Goal: Information Seeking & Learning: Learn about a topic

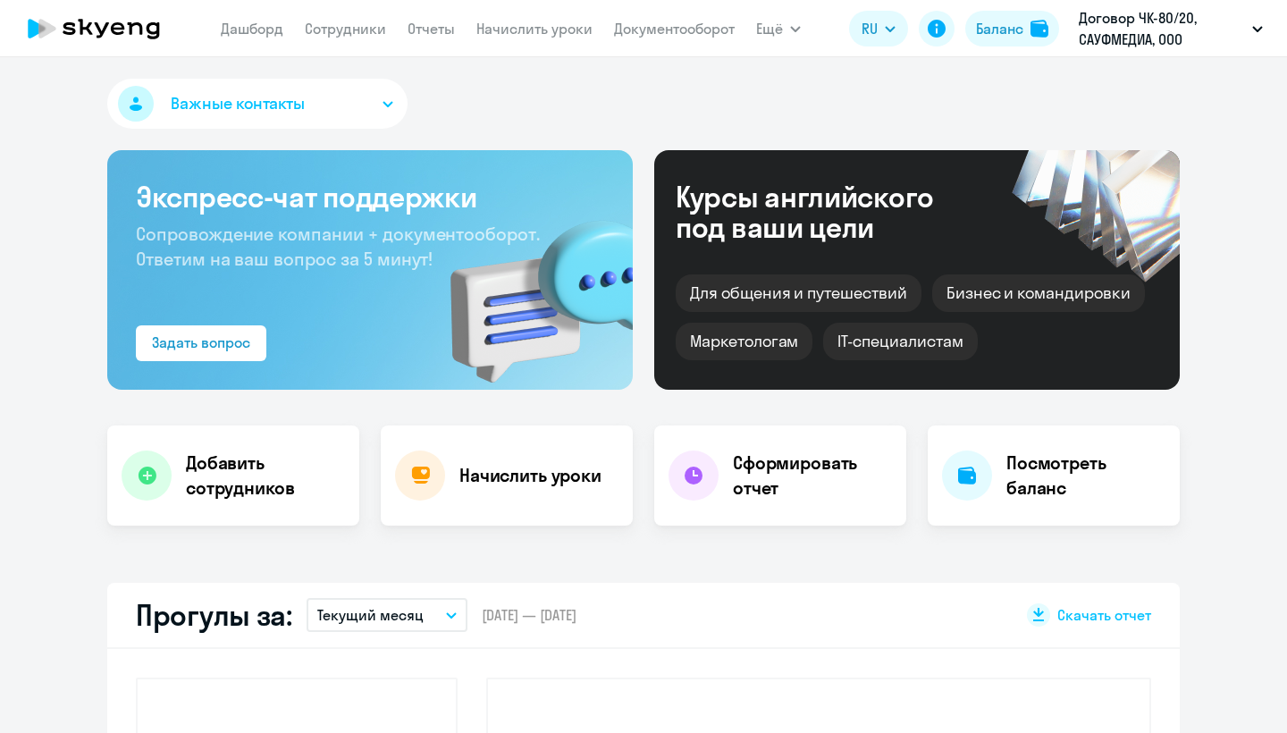
select select "30"
click at [357, 38] on app-menu-item-link "Сотрудники" at bounding box center [345, 29] width 81 height 22
click at [356, 29] on link "Сотрудники" at bounding box center [345, 29] width 81 height 18
select select "30"
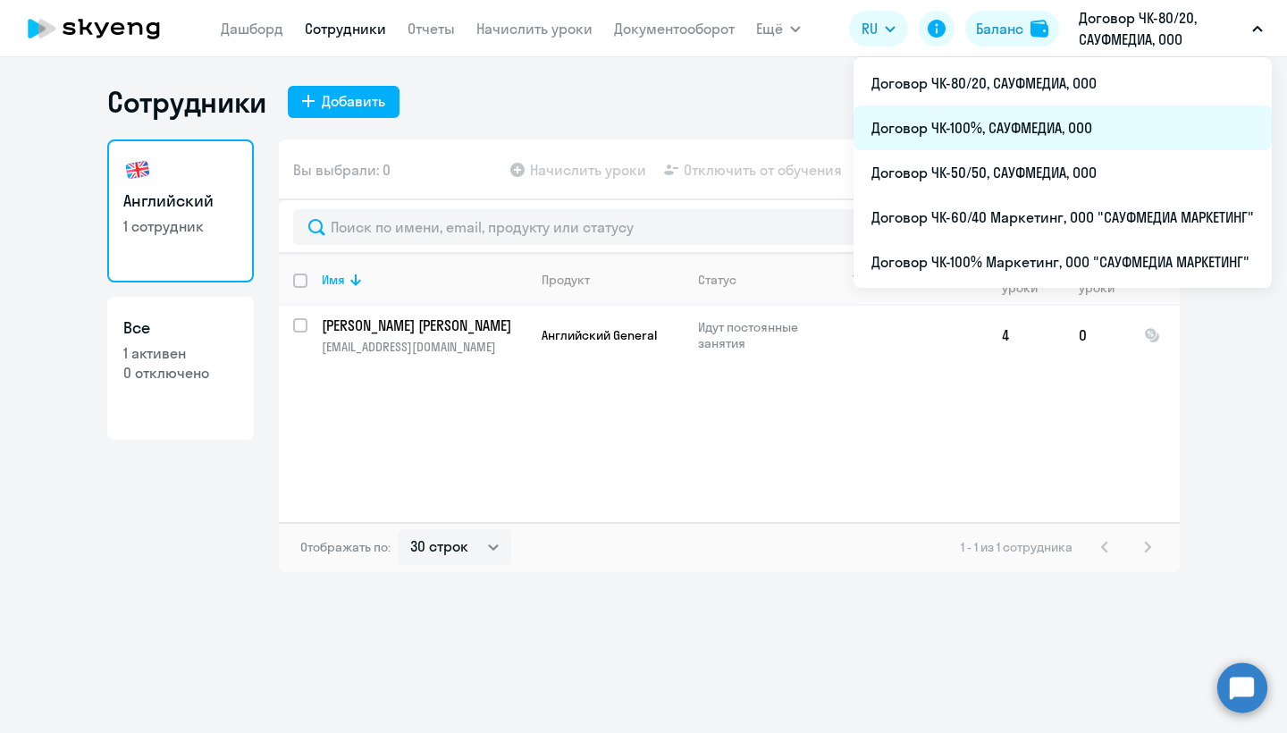
click at [1043, 117] on li "Договор ЧК-100%, САУФМЕДИА, ООО" at bounding box center [1063, 127] width 418 height 45
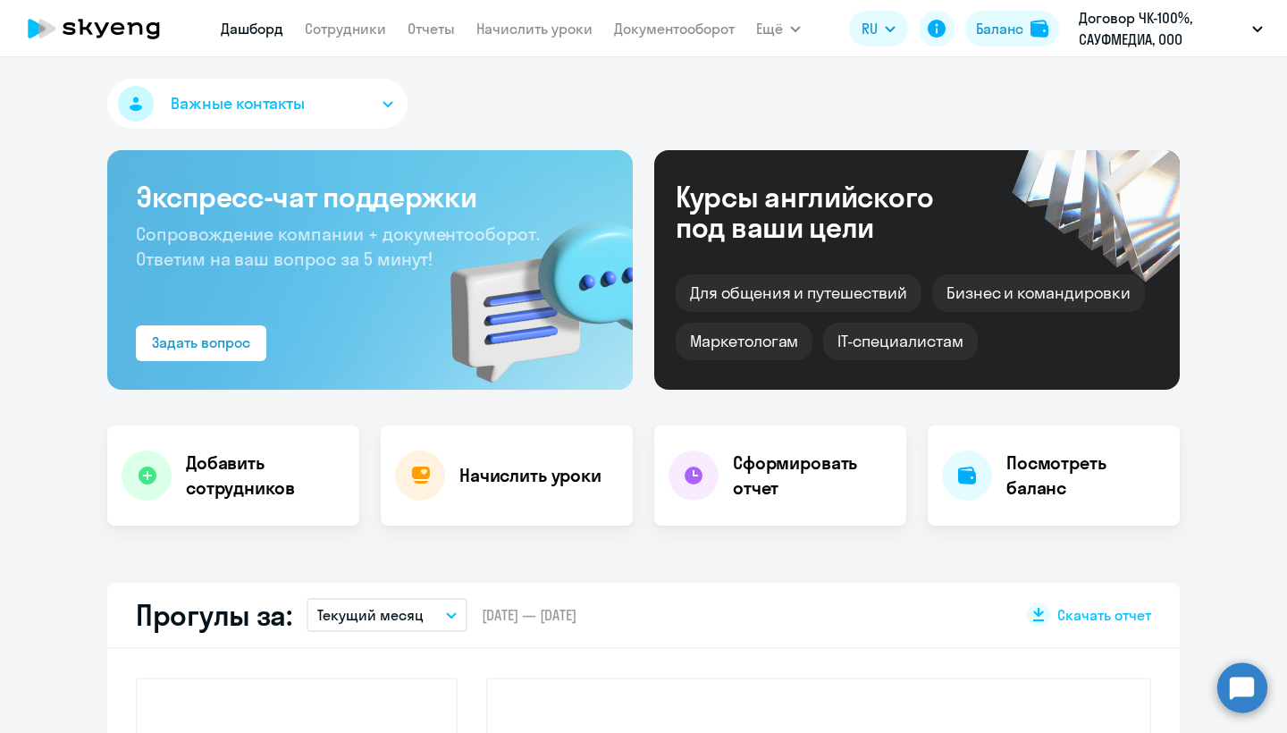
select select "30"
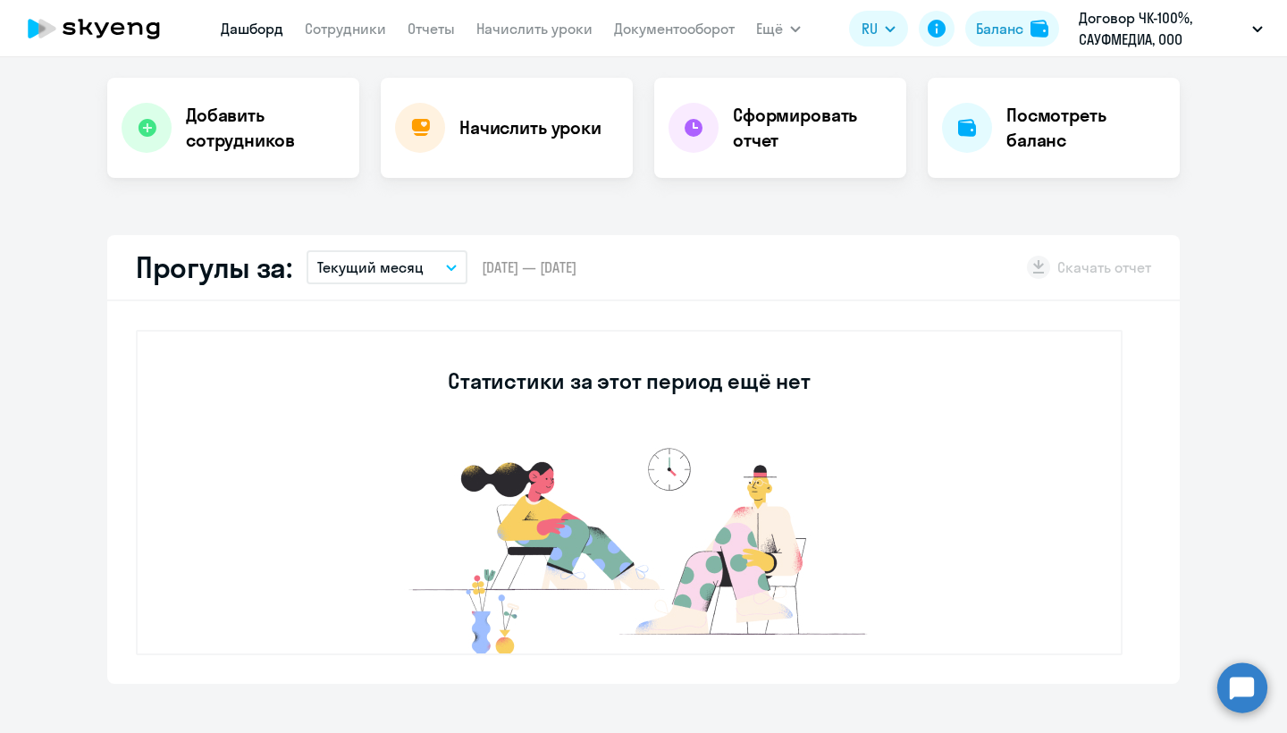
scroll to position [472, 0]
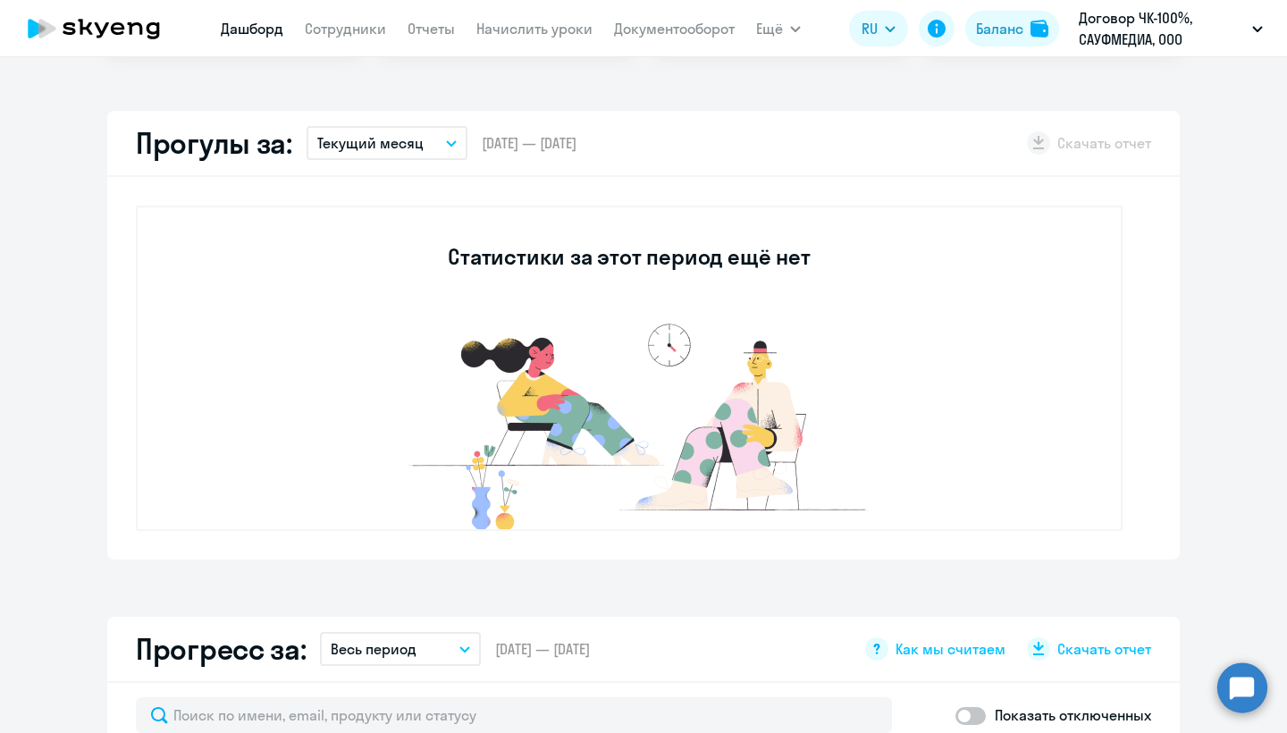
click at [341, 38] on app-menu-item-link "Сотрудники" at bounding box center [345, 29] width 81 height 22
click at [344, 31] on link "Сотрудники" at bounding box center [345, 29] width 81 height 18
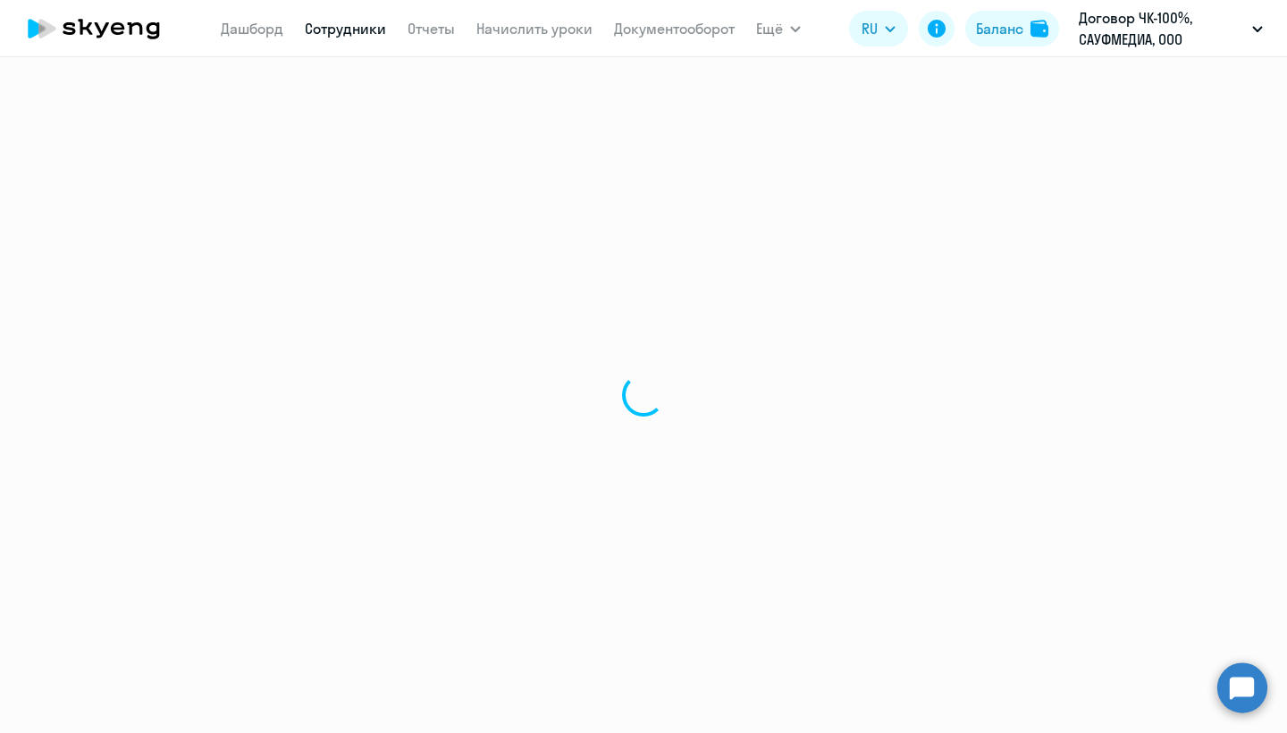
select select "30"
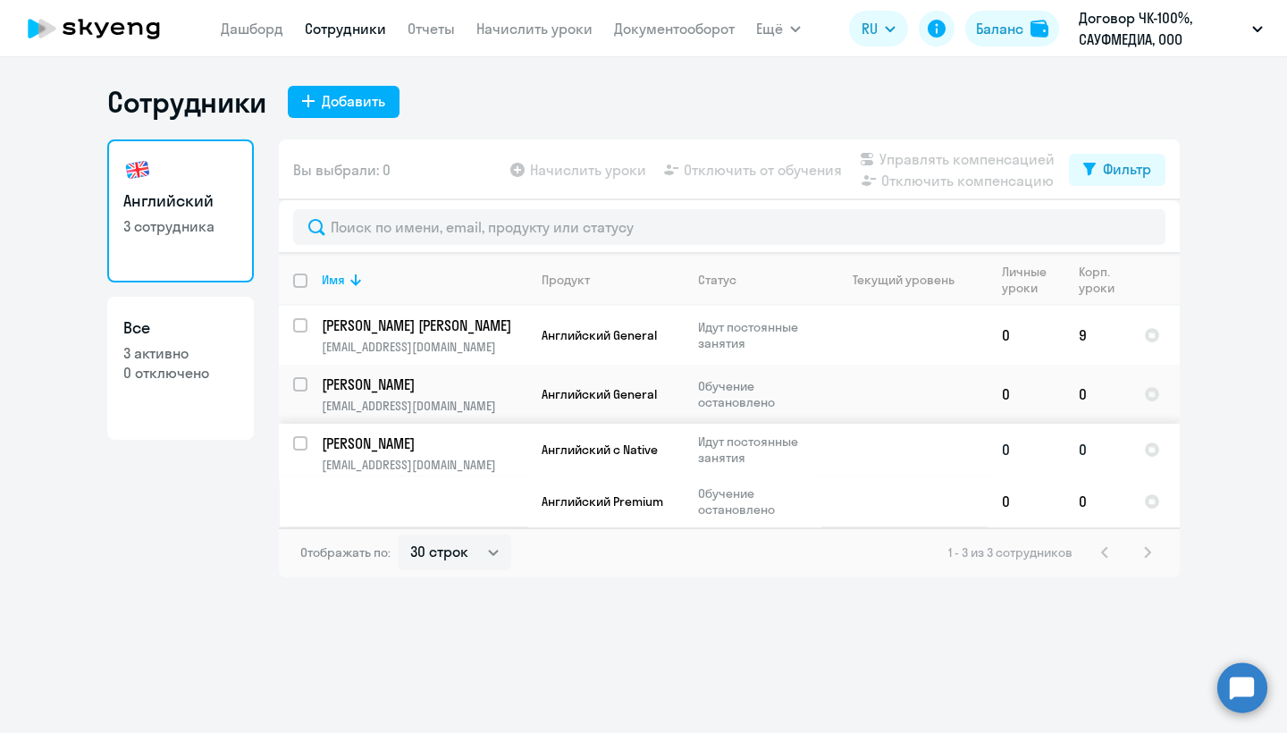
click at [434, 454] on td "[PERSON_NAME] [PERSON_NAME][EMAIL_ADDRESS][DOMAIN_NAME]" at bounding box center [417, 476] width 220 height 104
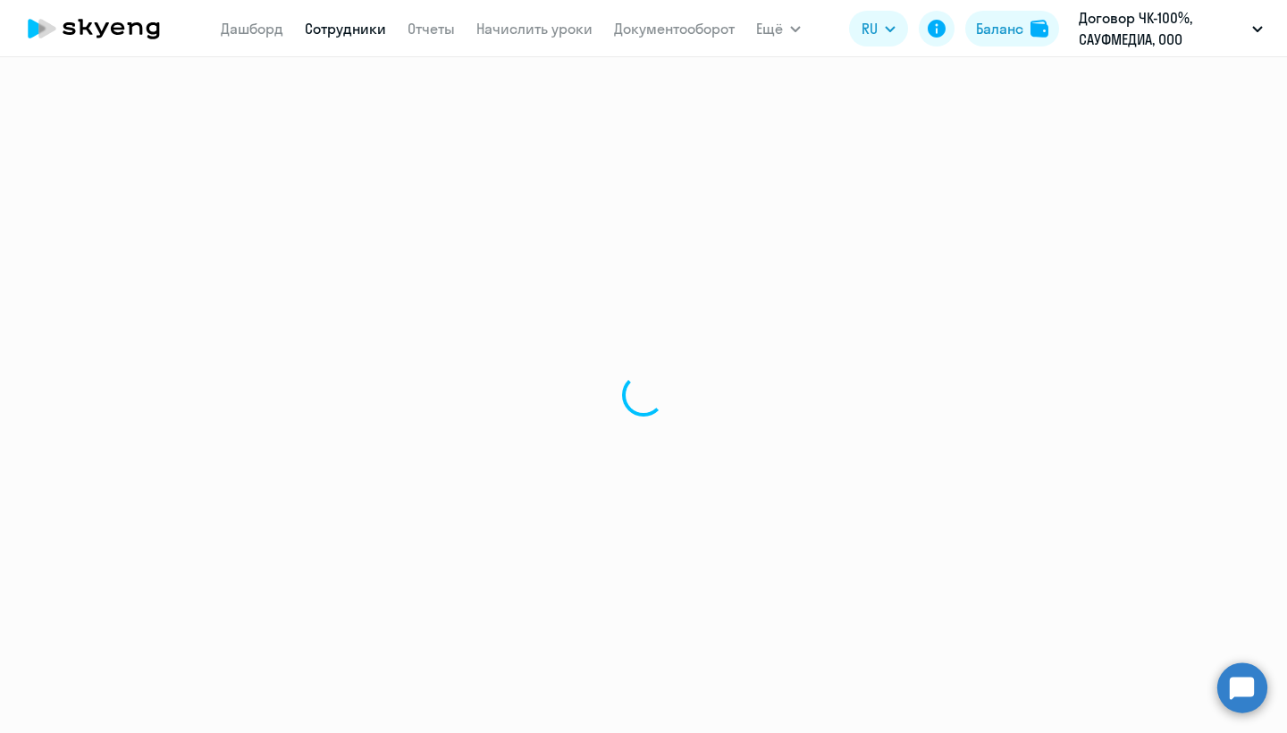
select select "english"
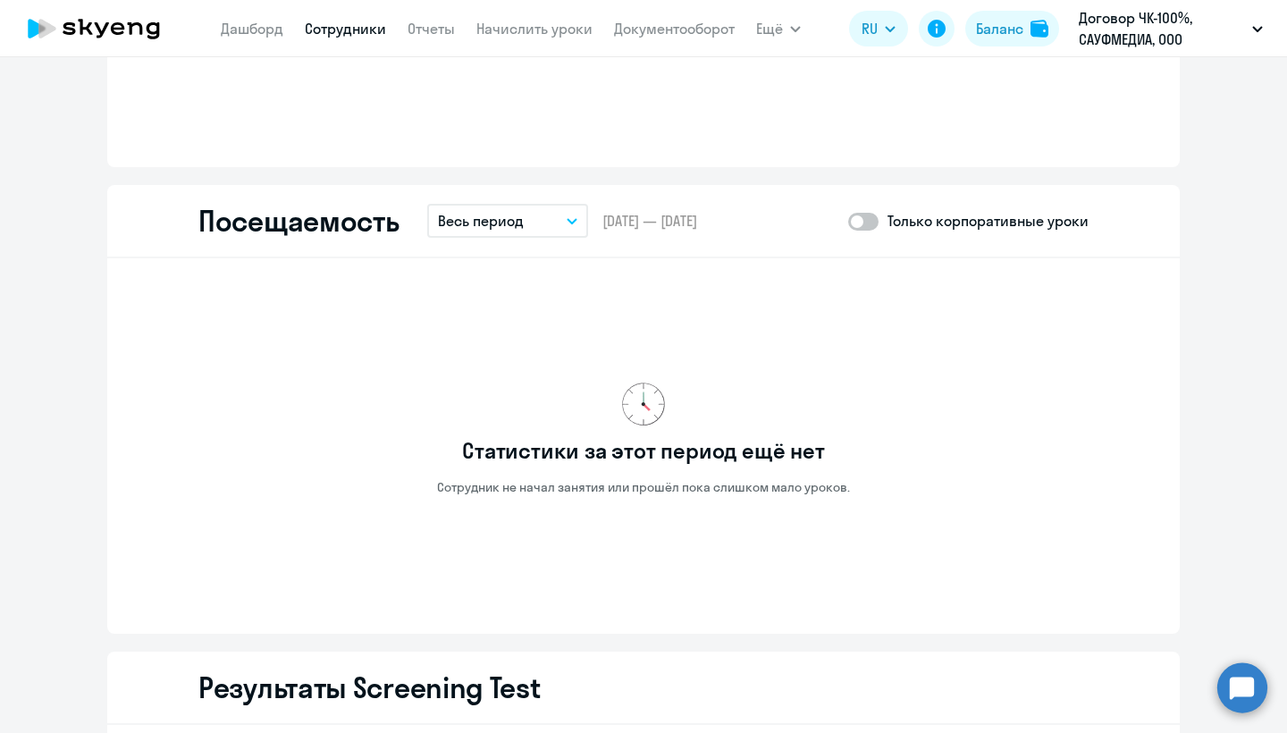
scroll to position [1764, 0]
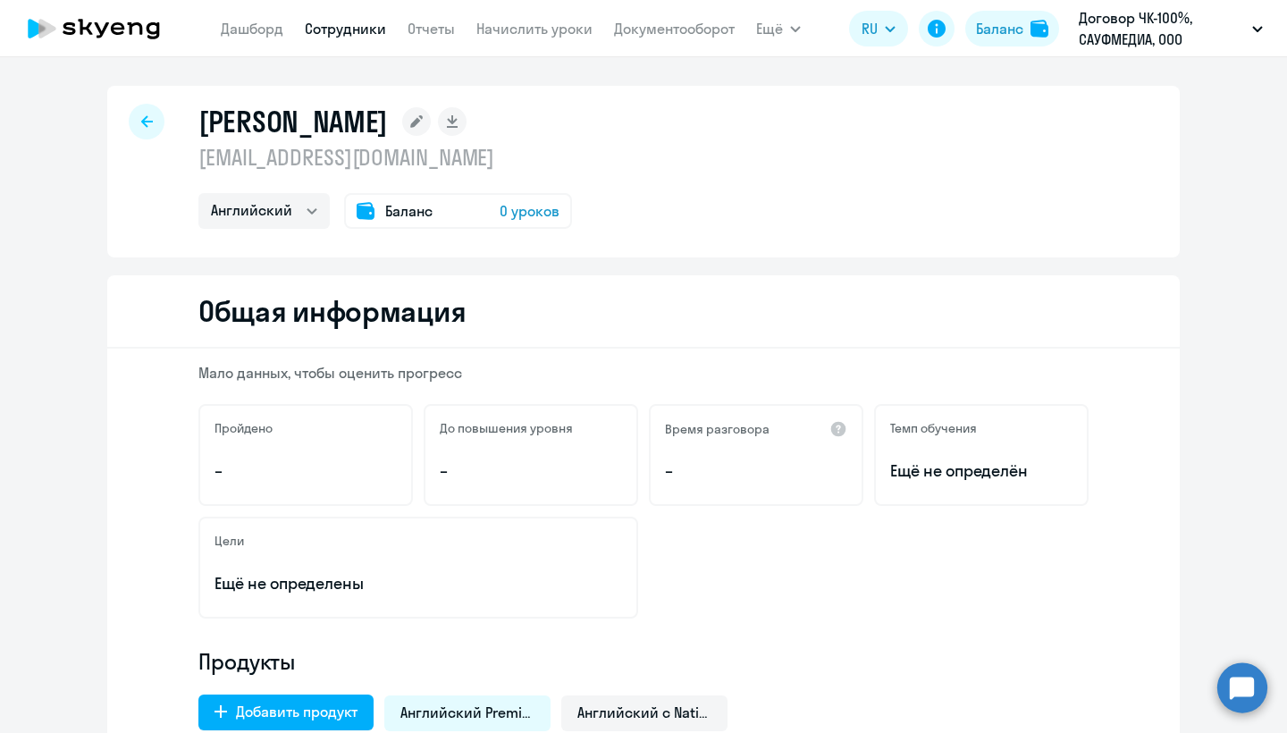
select select "30"
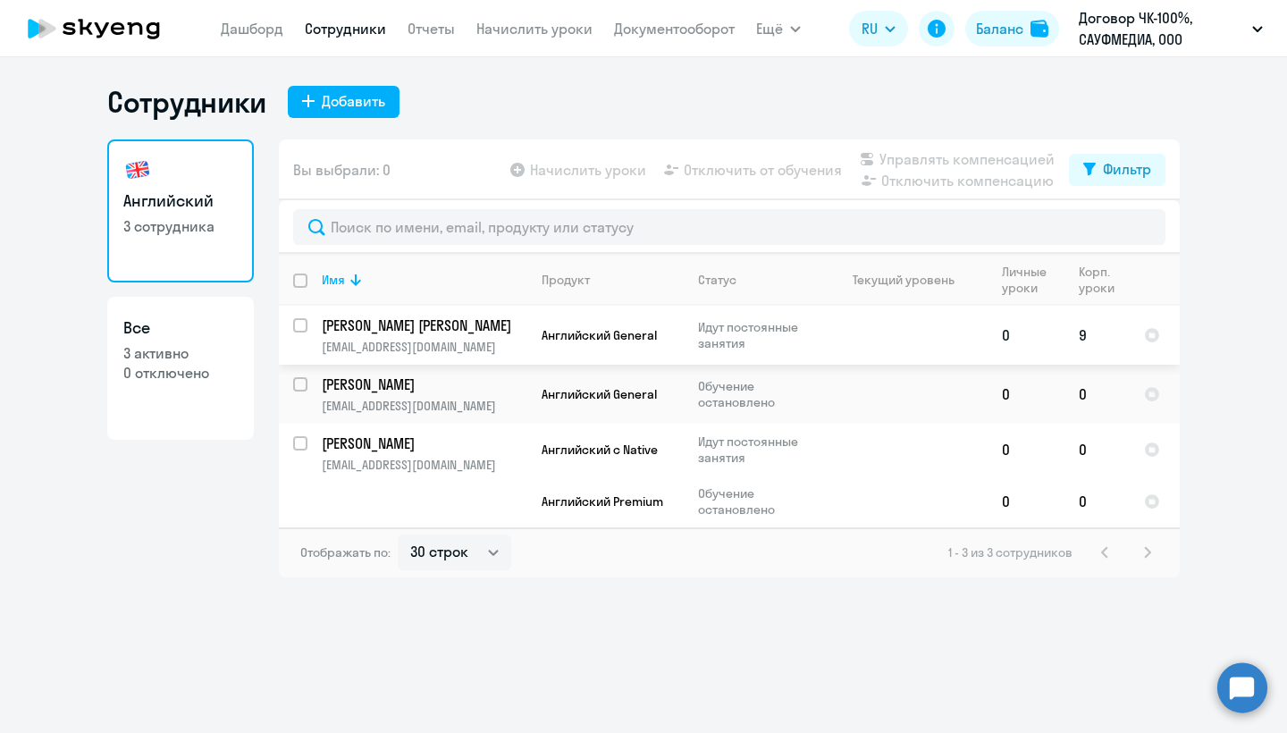
click at [784, 338] on p "Идут постоянные занятия" at bounding box center [759, 335] width 122 height 32
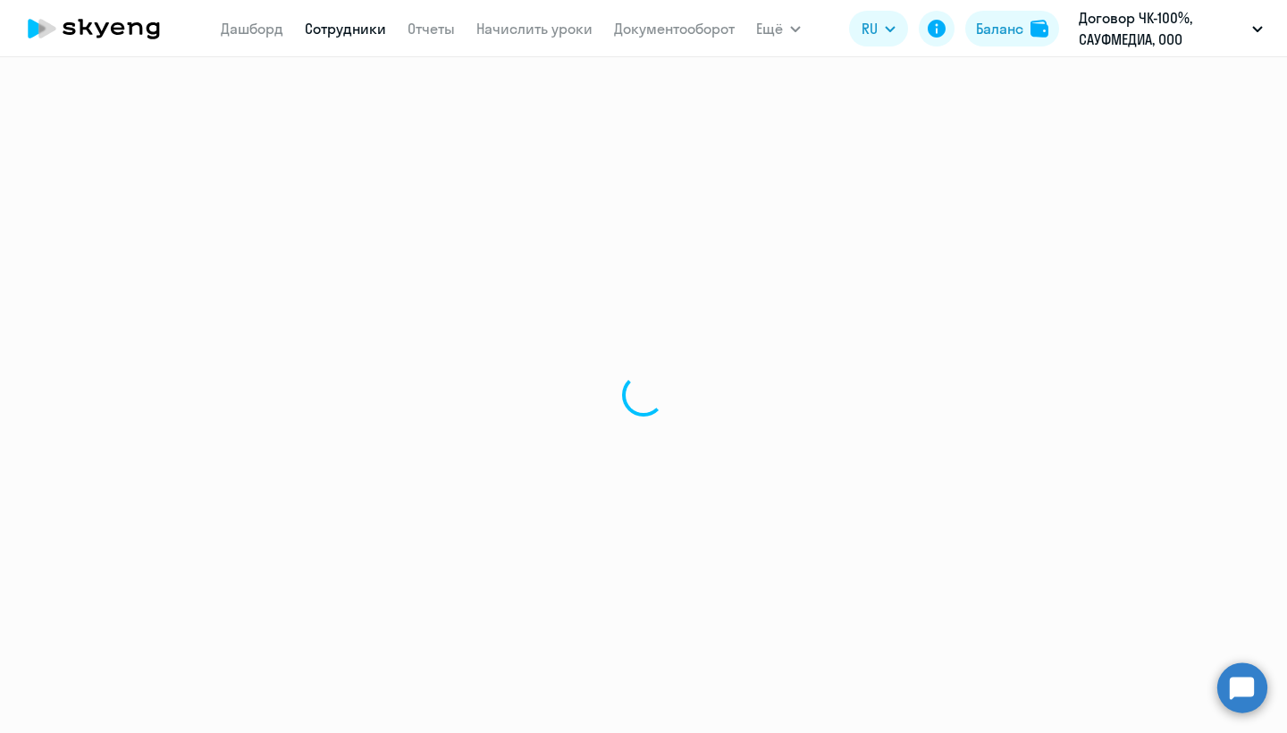
select select "english"
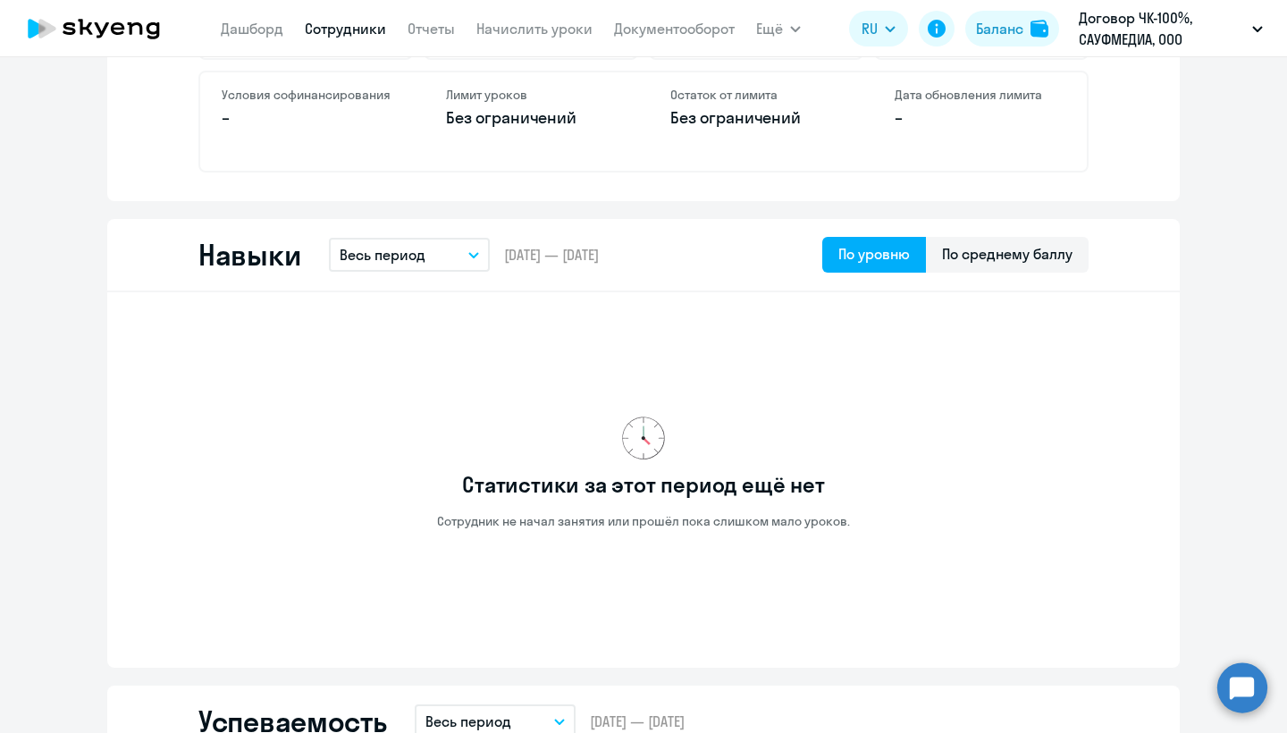
scroll to position [836, 0]
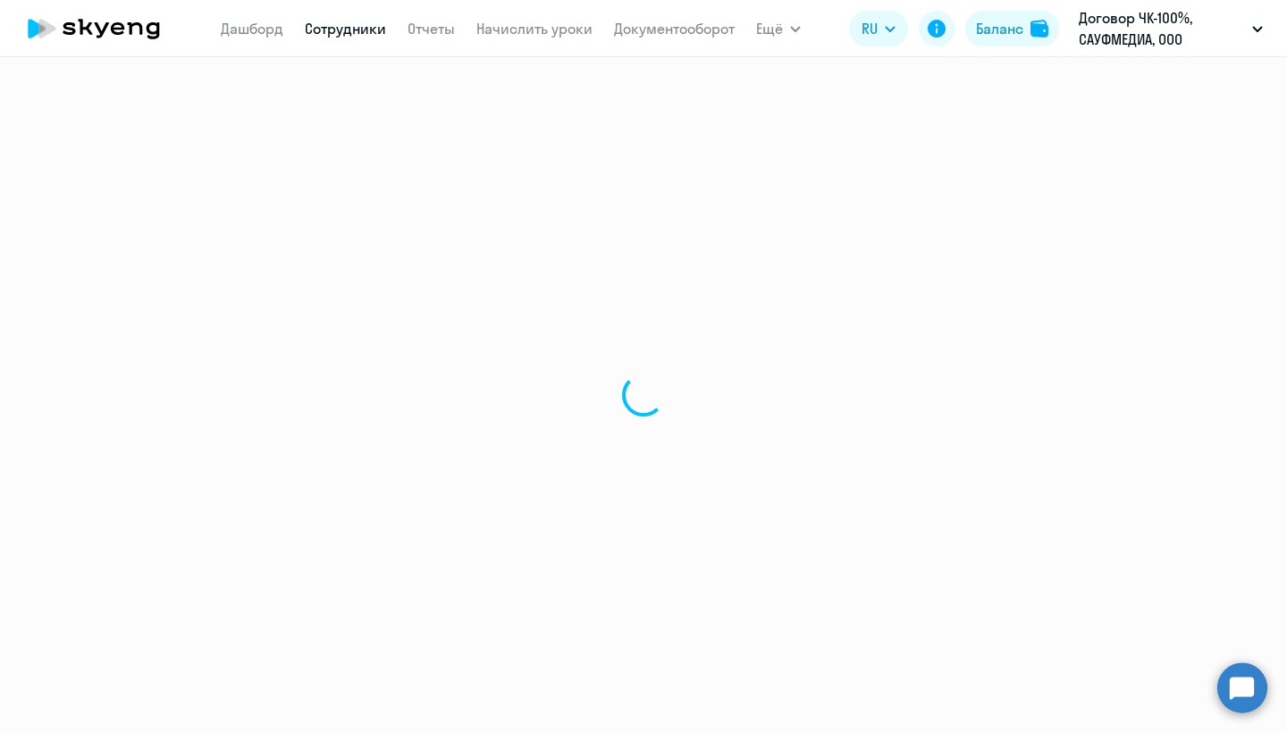
select select "30"
